Goal: Navigation & Orientation: Find specific page/section

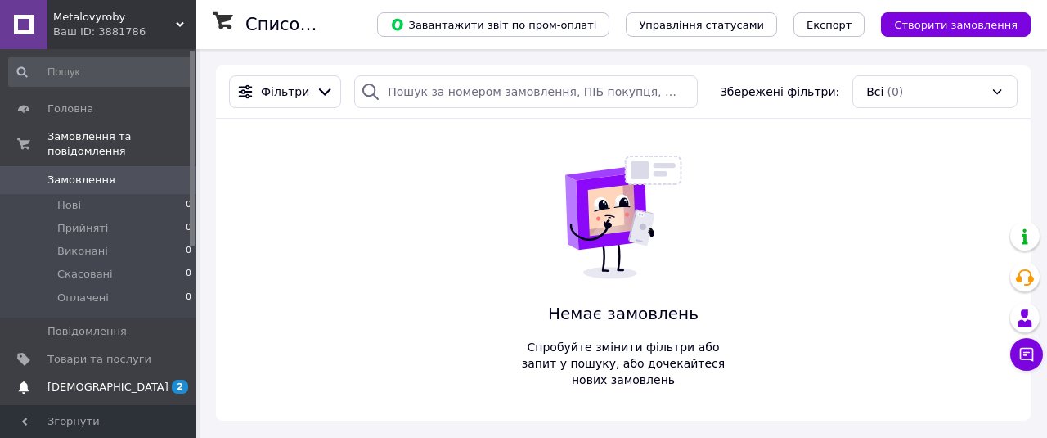
click at [75, 380] on span "[DEMOGRAPHIC_DATA]" at bounding box center [107, 387] width 121 height 15
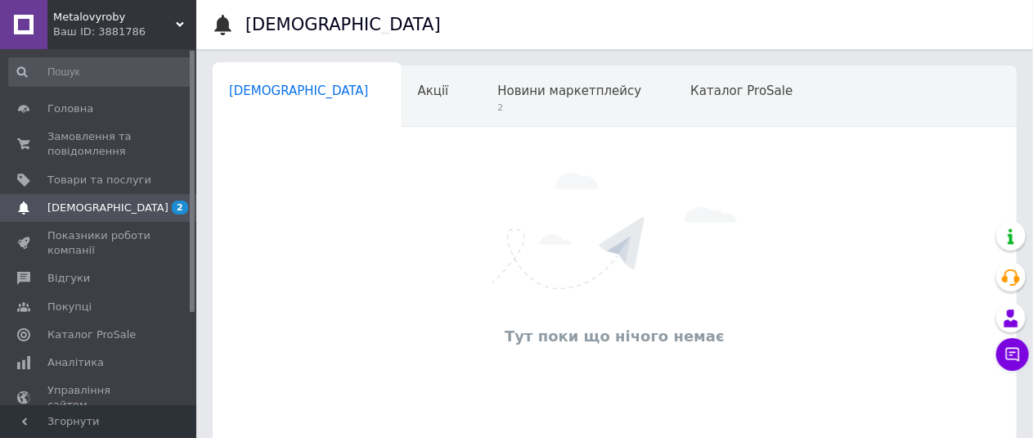
scroll to position [0, 7]
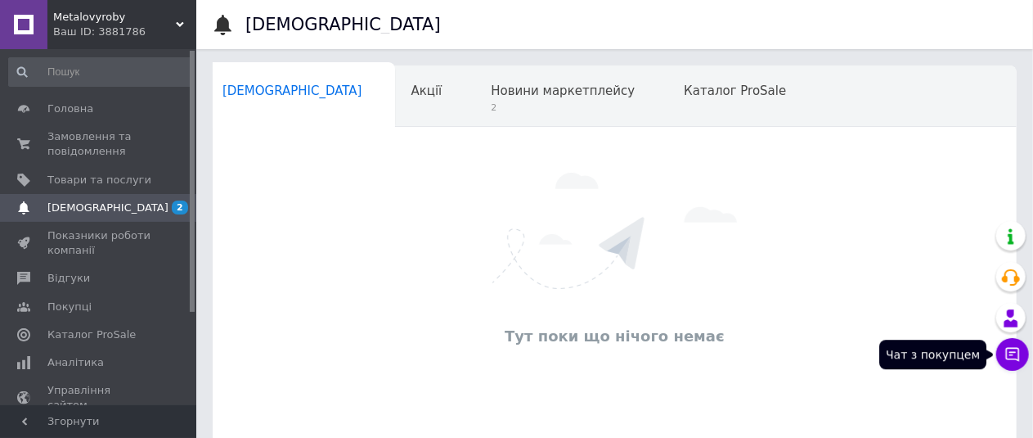
click at [1016, 353] on icon at bounding box center [1012, 354] width 16 height 16
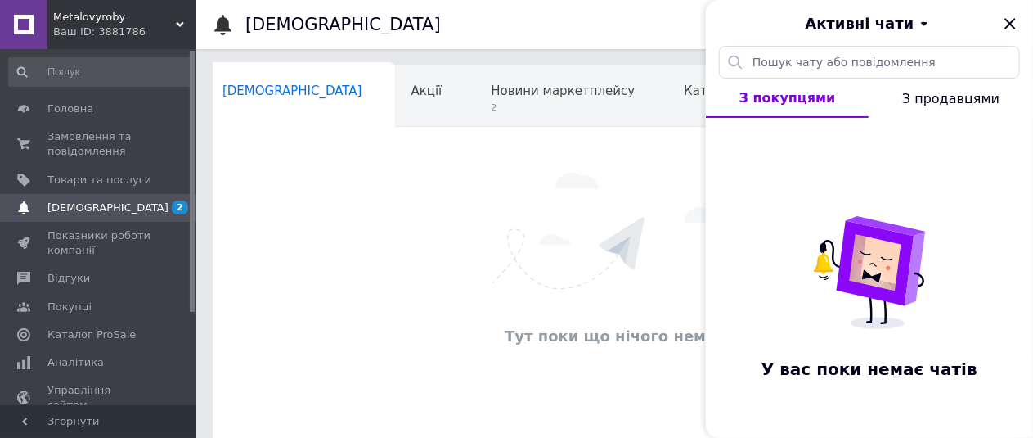
click at [956, 100] on span "З продавцями" at bounding box center [950, 99] width 97 height 16
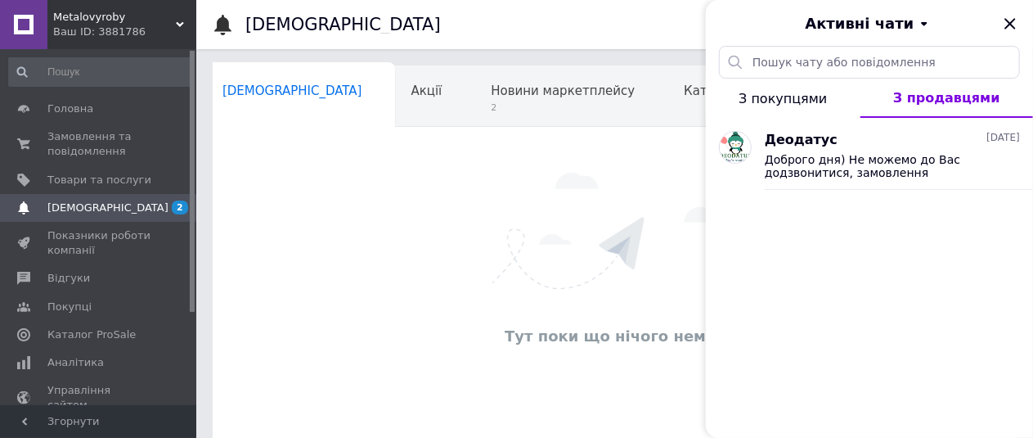
click at [416, 193] on div "Тут поки що нічого немає" at bounding box center [615, 262] width 804 height 204
click at [82, 360] on span "Аналітика" at bounding box center [75, 362] width 56 height 15
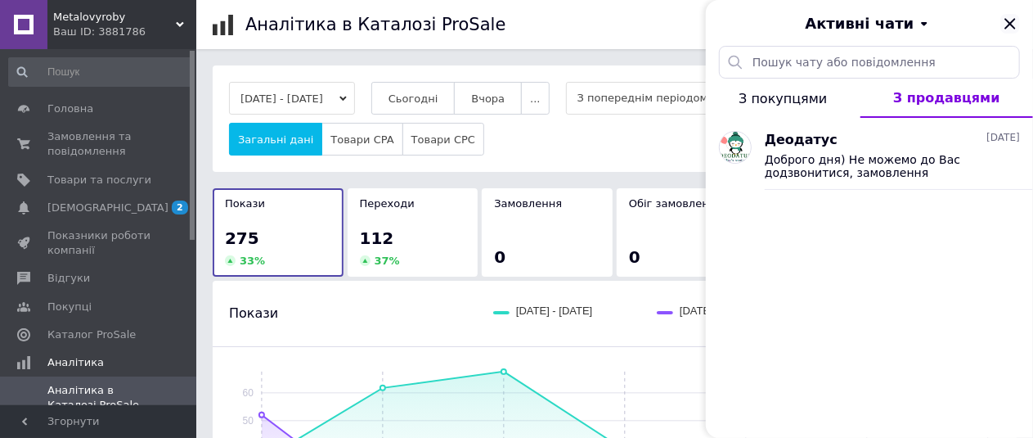
click at [1008, 22] on icon "Закрити" at bounding box center [1010, 24] width 20 height 20
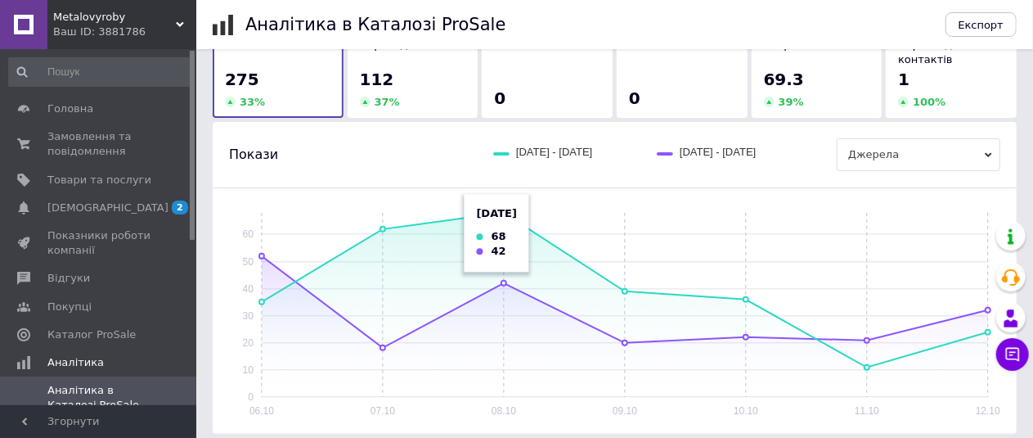
scroll to position [82, 0]
